Goal: Book appointment/travel/reservation

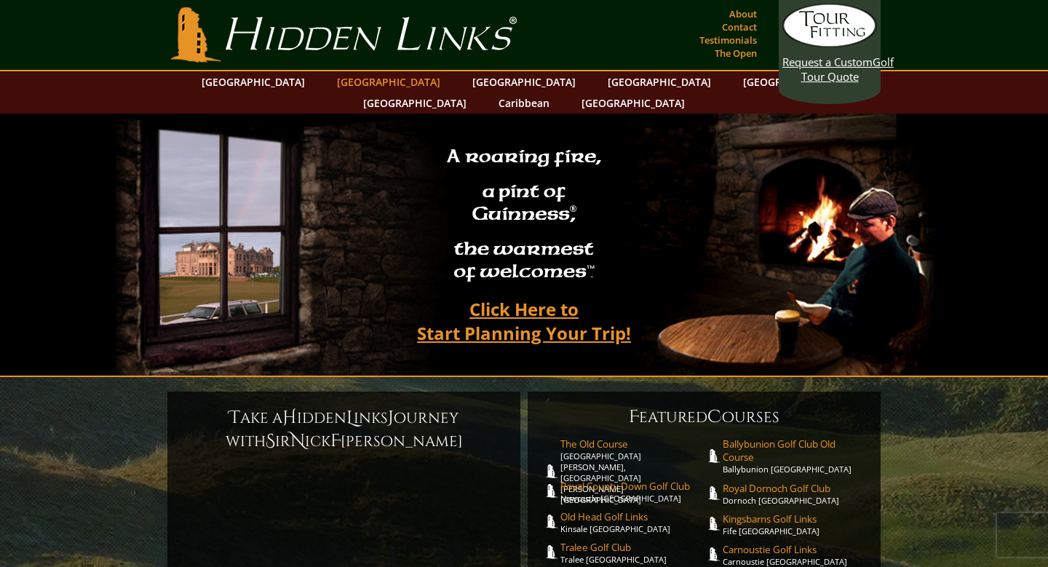
click at [356, 85] on link "[GEOGRAPHIC_DATA]" at bounding box center [389, 81] width 118 height 21
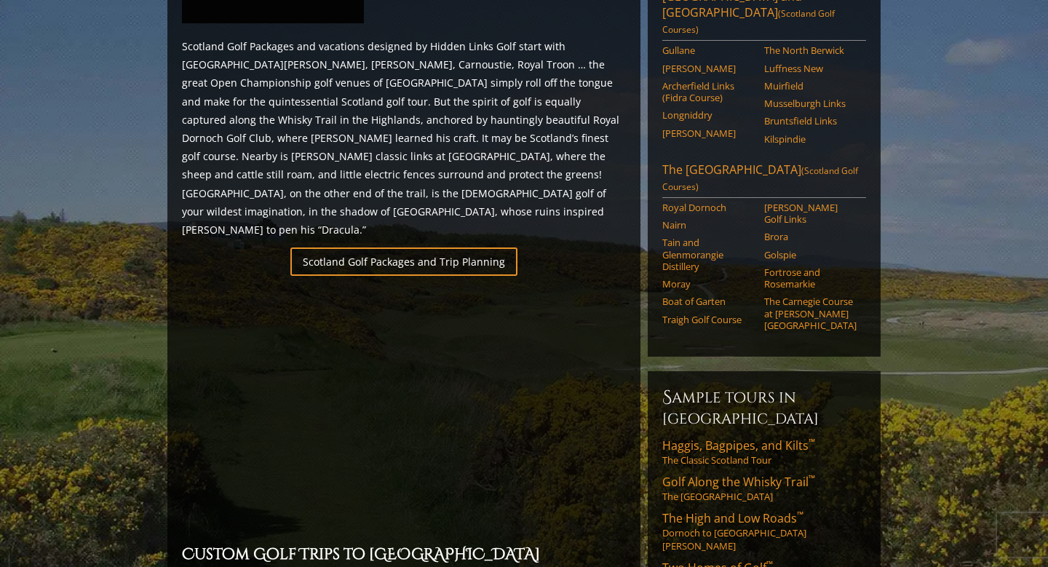
scroll to position [847, 0]
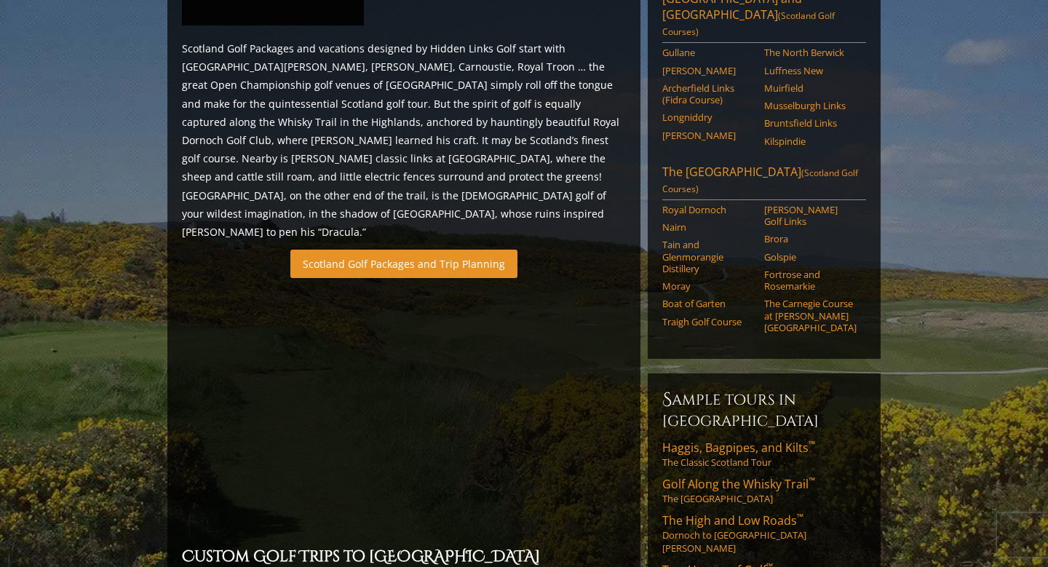
click at [410, 250] on link "Scotland Golf Packages and Trip Planning" at bounding box center [403, 264] width 227 height 28
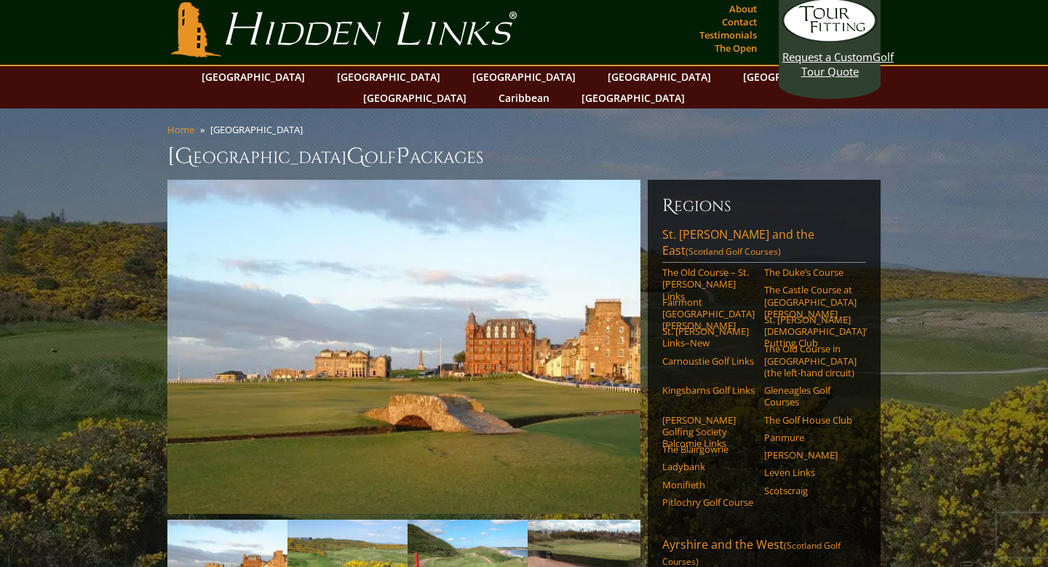
scroll to position [0, 0]
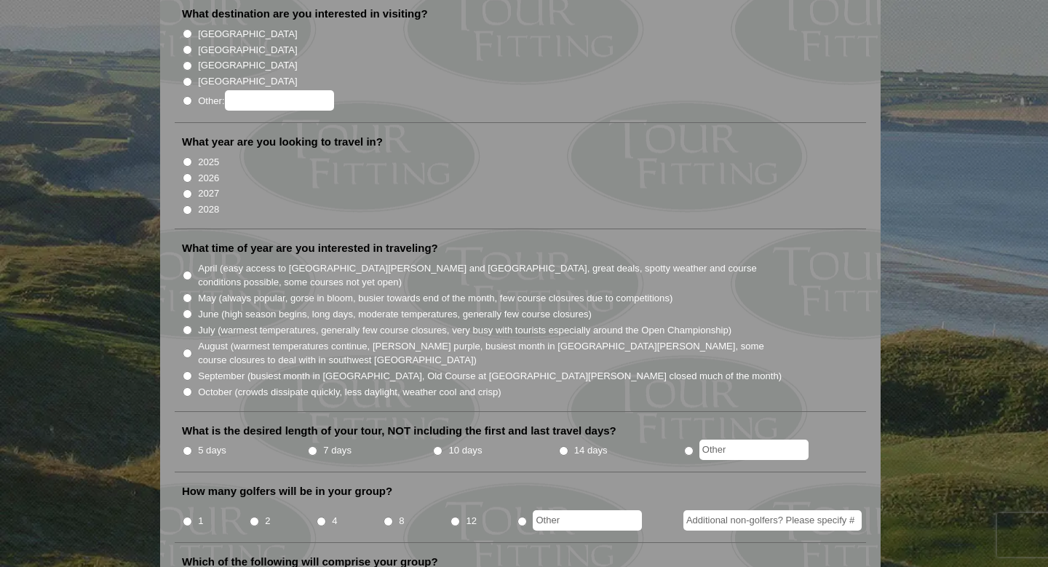
scroll to position [194, 0]
